Goal: Navigation & Orientation: Find specific page/section

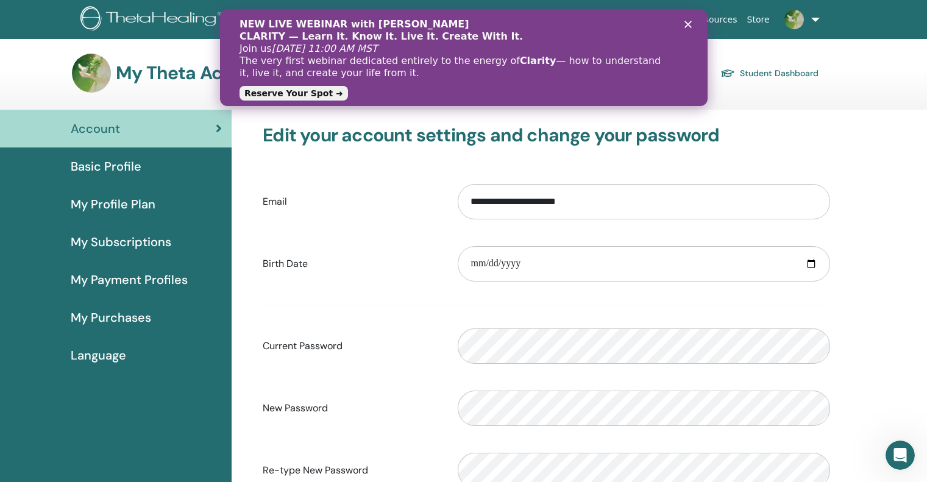
click at [687, 21] on icon "关闭" at bounding box center [687, 24] width 7 height 7
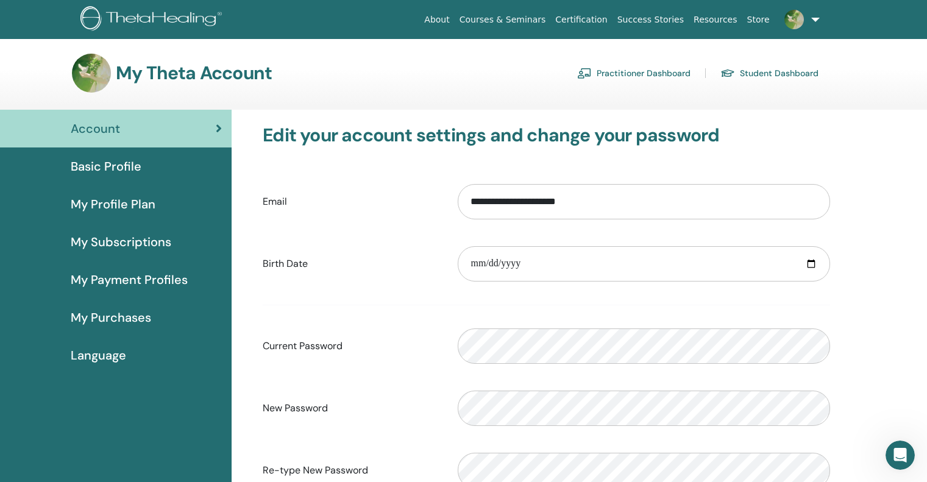
click at [850, 151] on div "**********" at bounding box center [546, 331] width 615 height 443
click at [174, 171] on div "Basic Profile" at bounding box center [116, 166] width 212 height 18
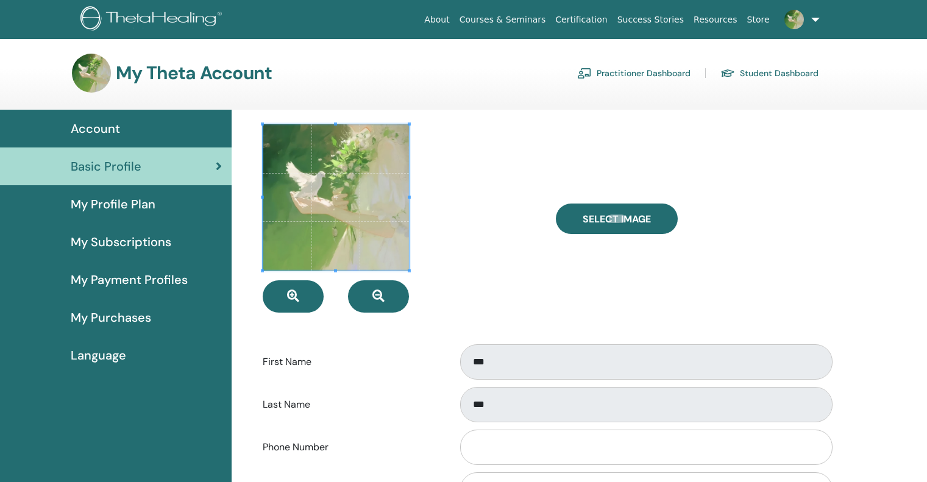
click at [174, 199] on div "My Profile Plan" at bounding box center [116, 204] width 212 height 18
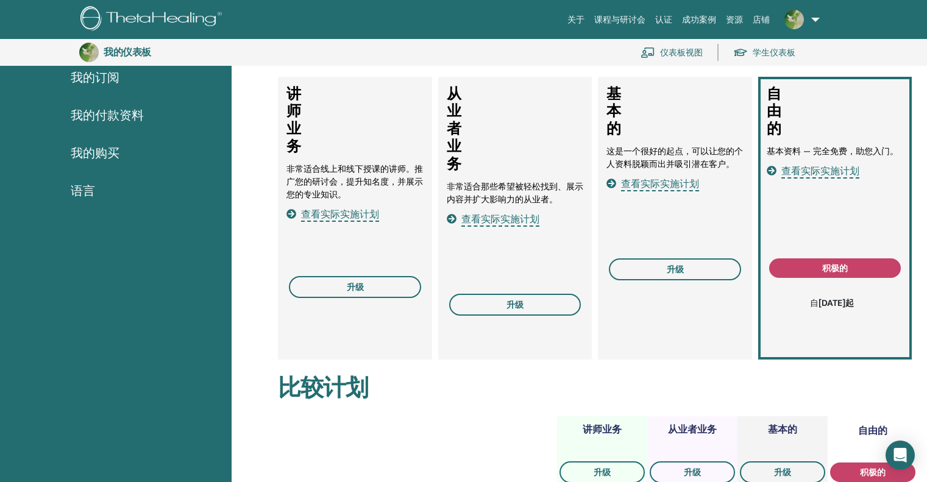
scroll to position [88, 0]
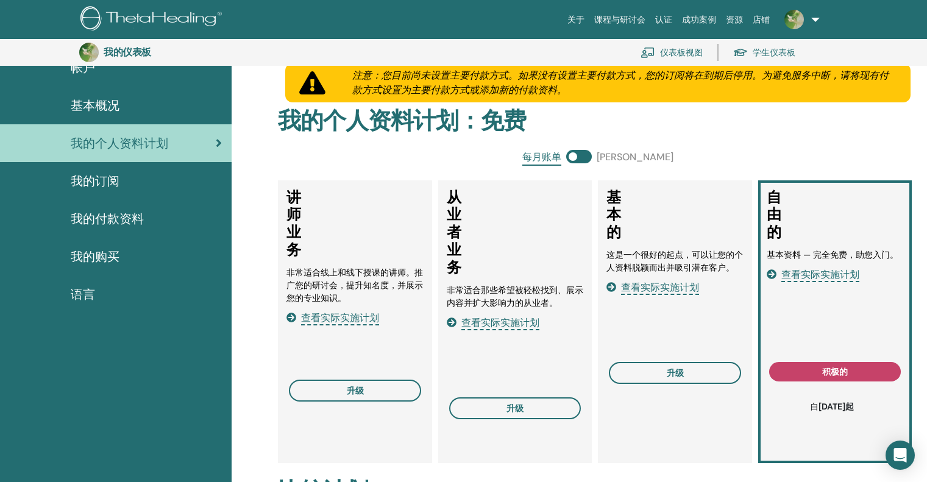
click at [120, 177] on div "我的订阅" at bounding box center [116, 181] width 212 height 18
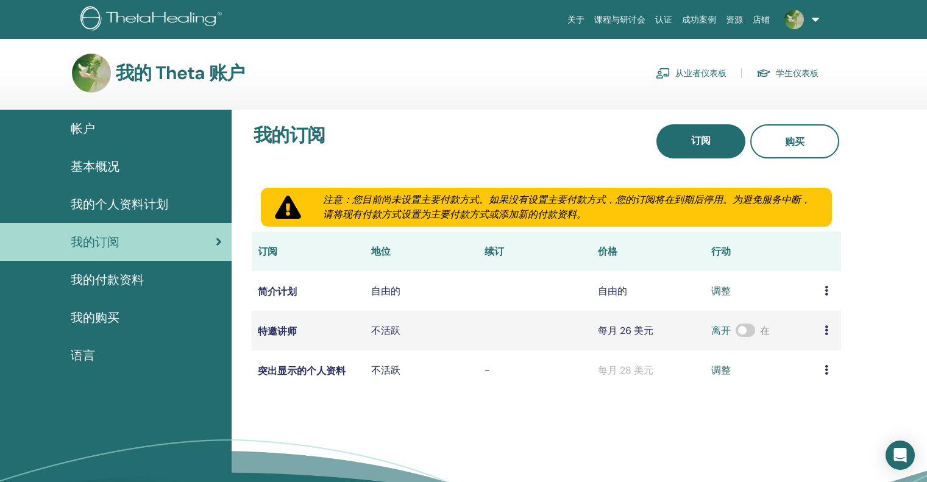
click at [818, 18] on link at bounding box center [800, 19] width 50 height 39
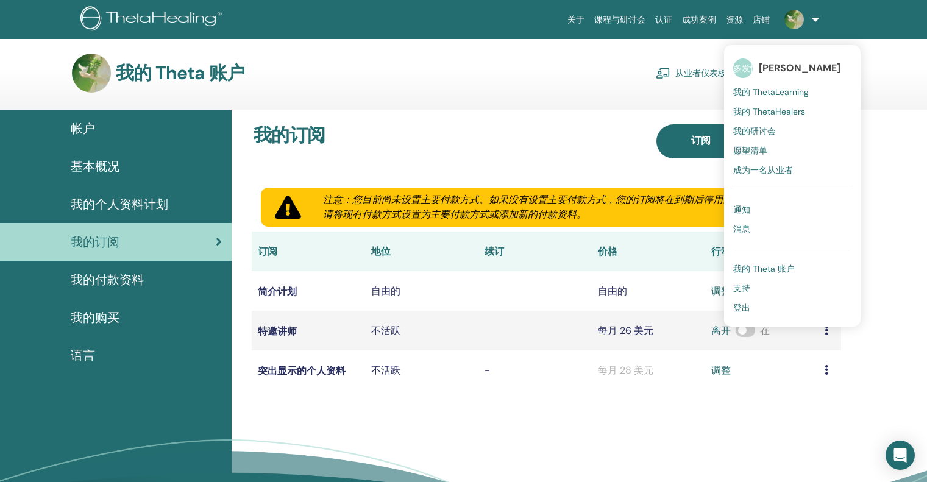
click at [776, 135] on font "我的研讨会" at bounding box center [754, 131] width 43 height 11
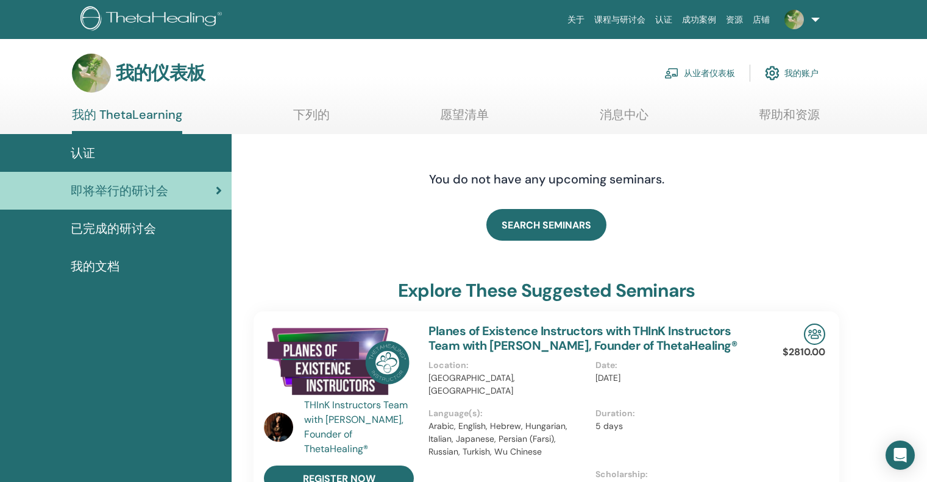
click at [133, 232] on font "已完成的研讨会" at bounding box center [113, 229] width 85 height 16
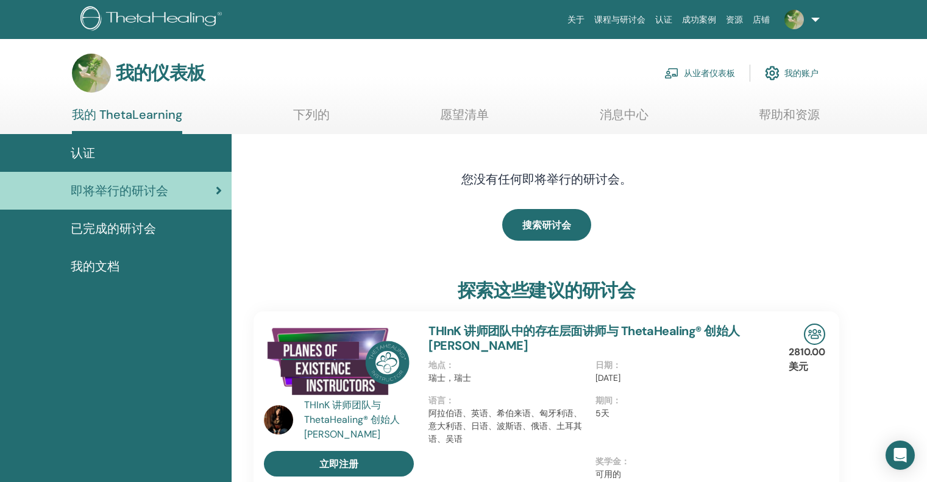
click at [105, 228] on font "已完成的研讨会" at bounding box center [113, 229] width 85 height 16
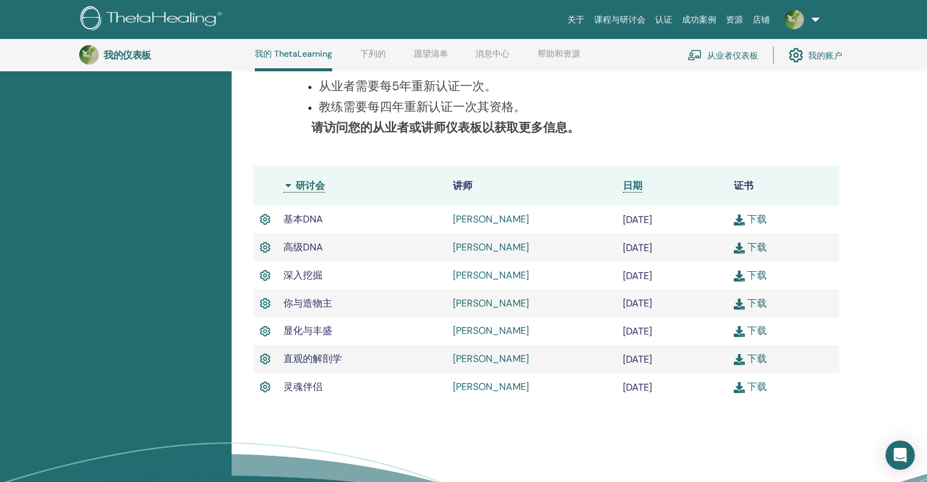
scroll to position [337, 0]
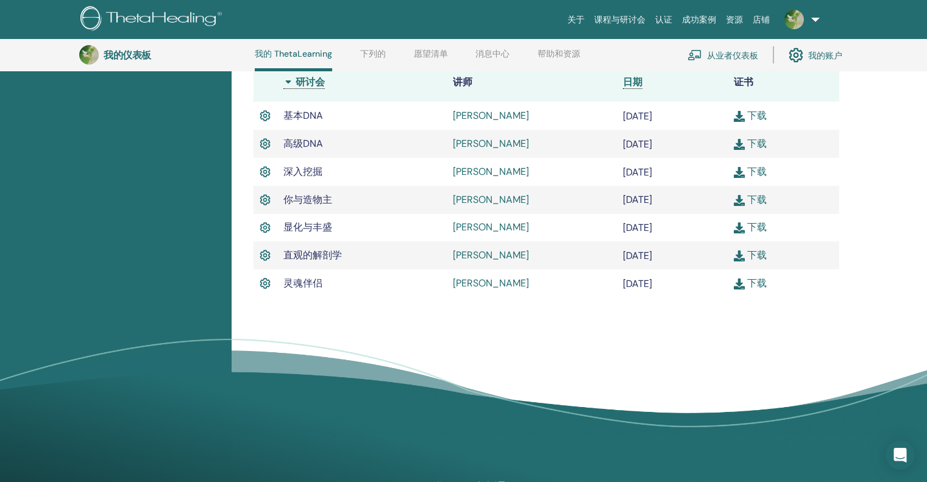
click at [813, 21] on link at bounding box center [800, 19] width 50 height 39
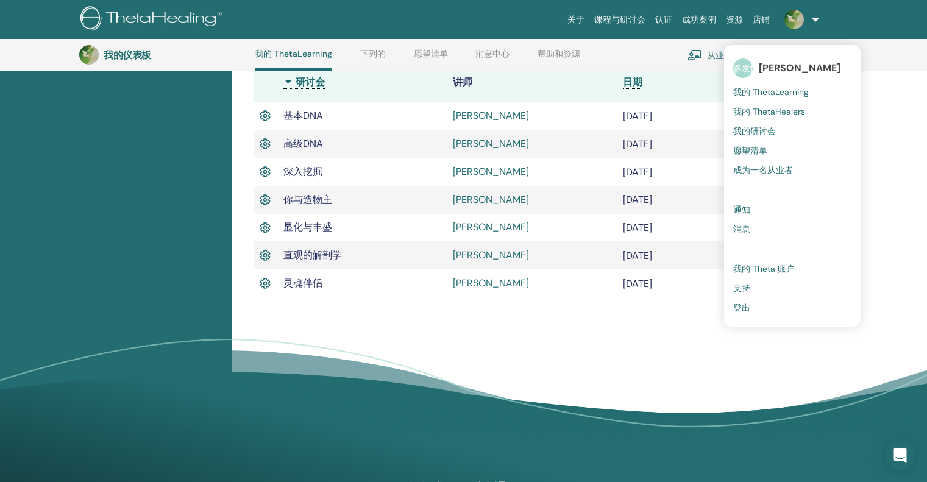
click at [813, 21] on link at bounding box center [800, 19] width 50 height 39
